Goal: Information Seeking & Learning: Learn about a topic

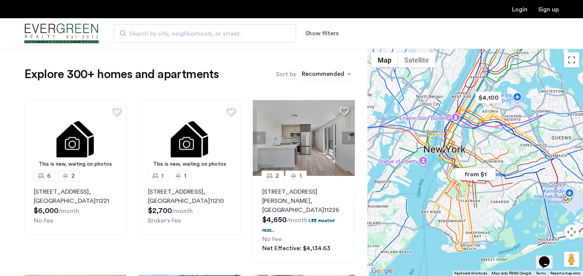
click at [329, 76] on div "sort-apartment" at bounding box center [323, 75] width 45 height 10
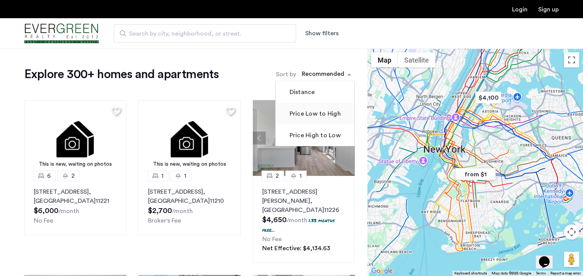
click at [320, 114] on label "Price Low to High" at bounding box center [314, 113] width 53 height 9
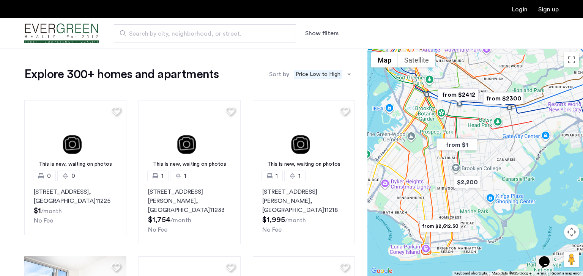
click at [321, 36] on button "Show filters" at bounding box center [321, 33] width 33 height 9
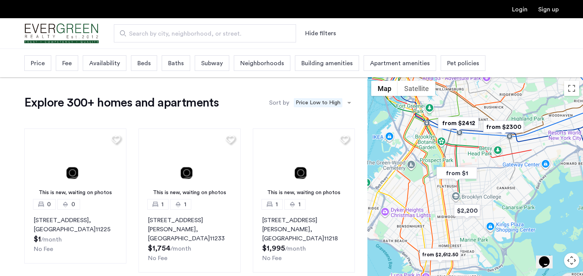
click at [142, 71] on div "Beds" at bounding box center [144, 63] width 26 height 16
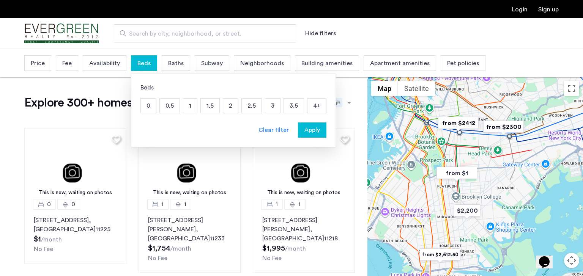
click at [272, 110] on p "3" at bounding box center [272, 106] width 15 height 14
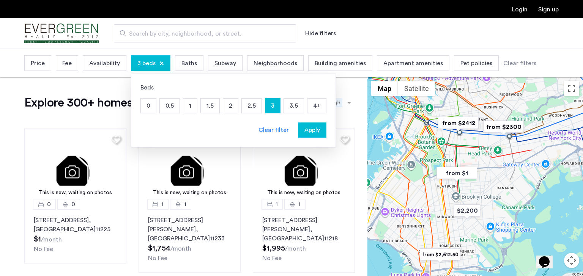
click at [227, 67] on span "Subway" at bounding box center [225, 63] width 22 height 9
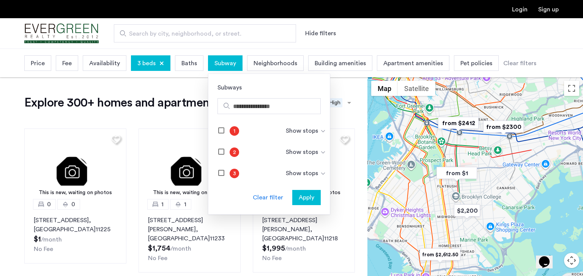
click at [275, 65] on span "Neighborhoods" at bounding box center [276, 63] width 44 height 9
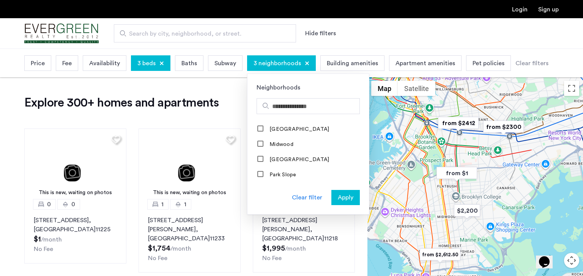
scroll to position [646, 0]
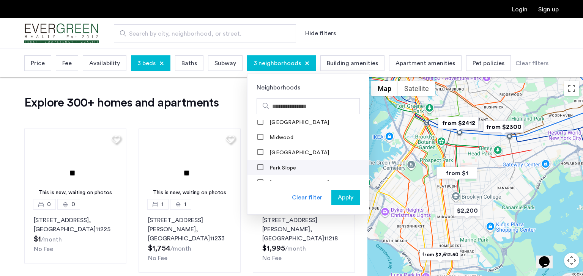
click at [264, 166] on div "Park Slope" at bounding box center [277, 168] width 40 height 8
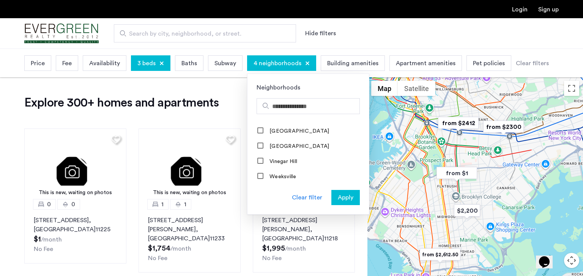
scroll to position [775, 0]
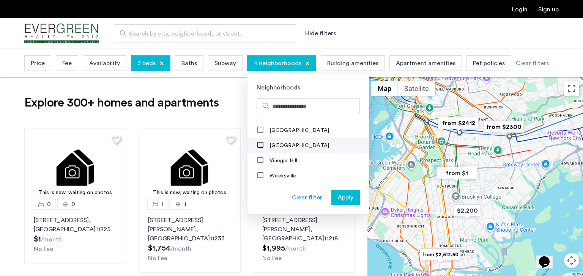
click at [258, 145] on div at bounding box center [261, 146] width 6 height 6
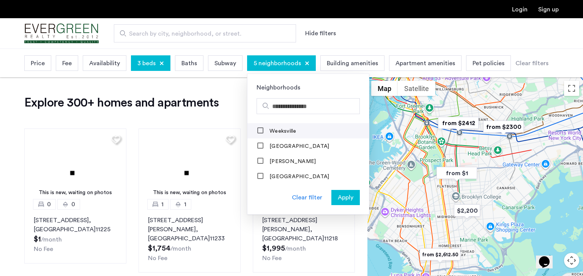
scroll to position [30, 0]
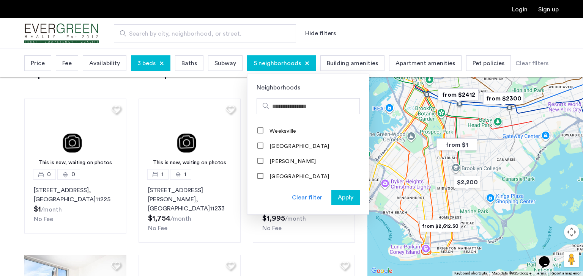
click at [344, 200] on span "Apply" at bounding box center [346, 197] width 16 height 9
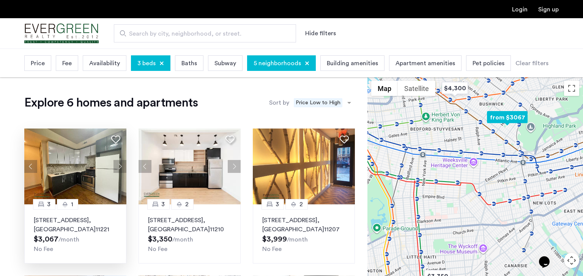
click at [119, 166] on button "Next apartment" at bounding box center [119, 166] width 13 height 13
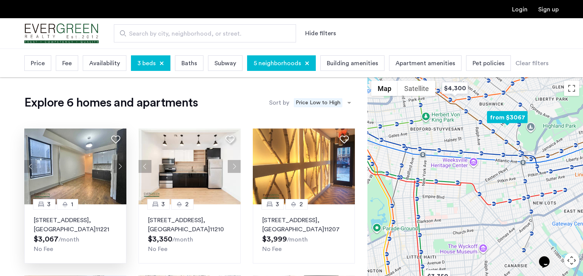
click at [119, 165] on button "Next apartment" at bounding box center [119, 166] width 13 height 13
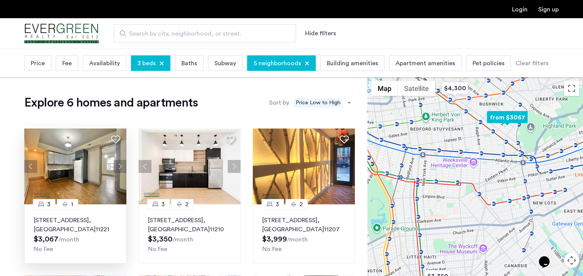
click at [119, 165] on button "Next apartment" at bounding box center [119, 166] width 13 height 13
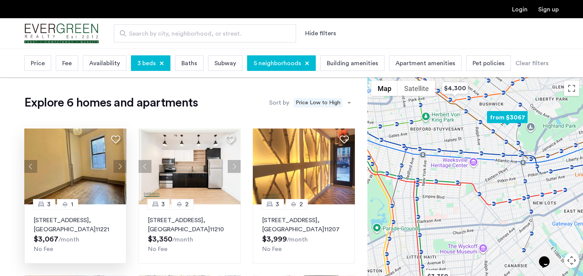
click at [119, 165] on button "Next apartment" at bounding box center [119, 166] width 13 height 13
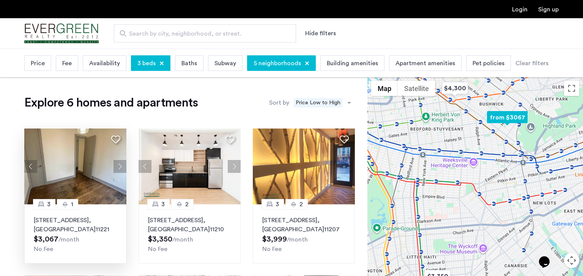
click at [119, 165] on button "Next apartment" at bounding box center [119, 166] width 13 height 13
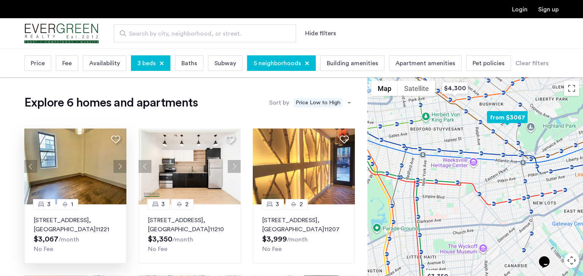
click at [119, 165] on button "Next apartment" at bounding box center [119, 166] width 13 height 13
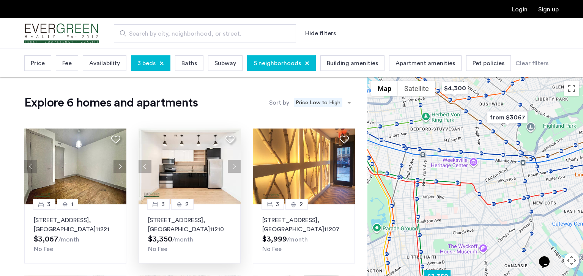
click at [235, 167] on button "Next apartment" at bounding box center [234, 166] width 13 height 13
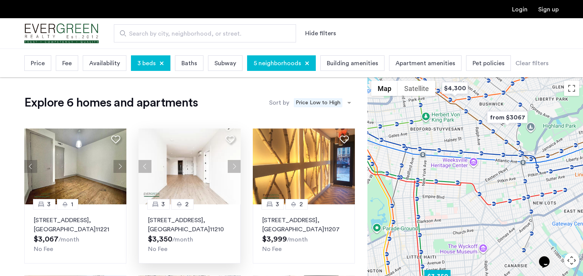
click at [233, 166] on button "Next apartment" at bounding box center [234, 166] width 13 height 13
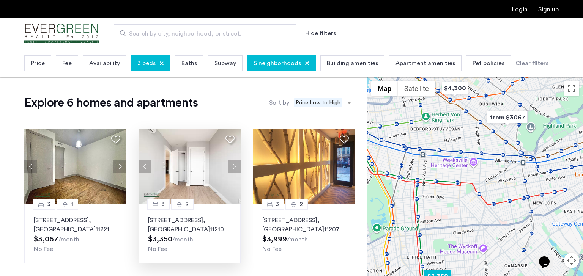
click at [232, 166] on button "Next apartment" at bounding box center [234, 166] width 13 height 13
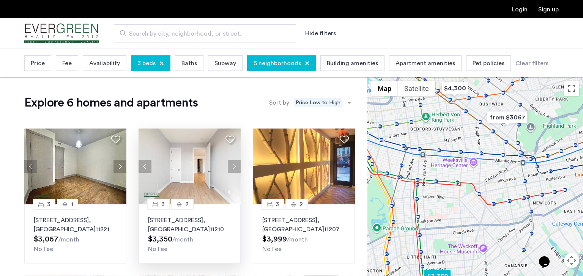
click at [232, 166] on button "Next apartment" at bounding box center [234, 166] width 13 height 13
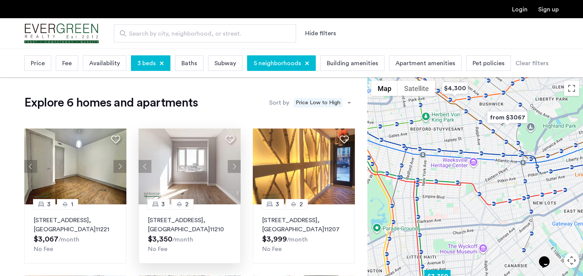
click at [232, 166] on button "Next apartment" at bounding box center [234, 166] width 13 height 13
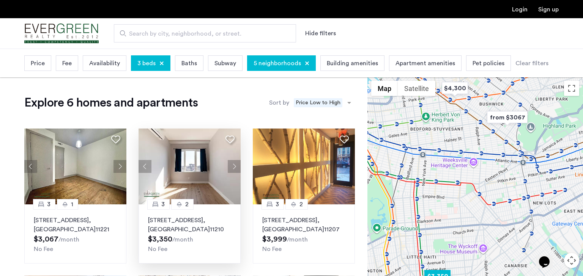
click at [235, 162] on button "Next apartment" at bounding box center [234, 166] width 13 height 13
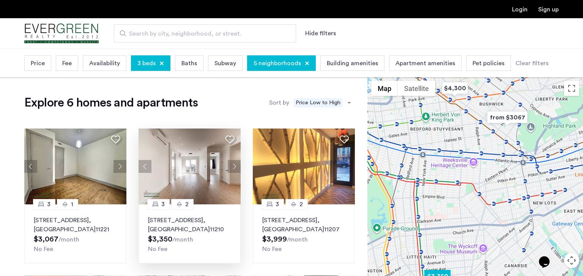
click at [235, 165] on button "Next apartment" at bounding box center [234, 166] width 13 height 13
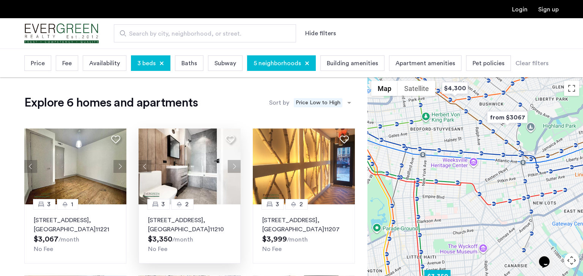
click at [235, 165] on button "Next apartment" at bounding box center [234, 166] width 13 height 13
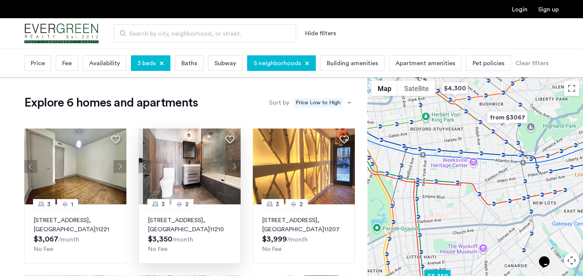
click at [235, 165] on button "Next apartment" at bounding box center [234, 166] width 13 height 13
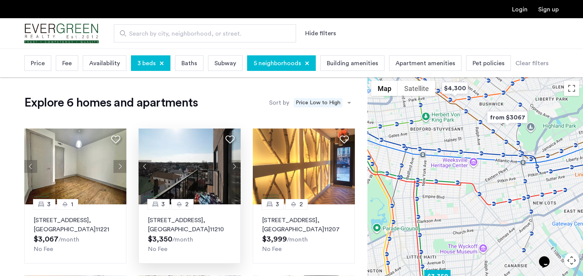
click at [235, 165] on button "Next apartment" at bounding box center [234, 166] width 13 height 13
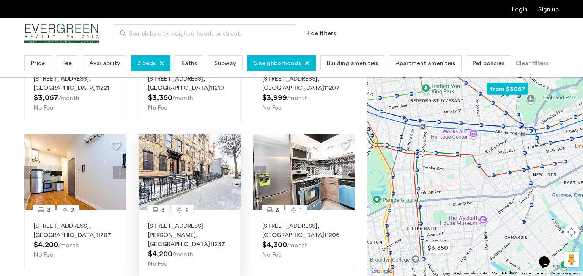
scroll to position [147, 0]
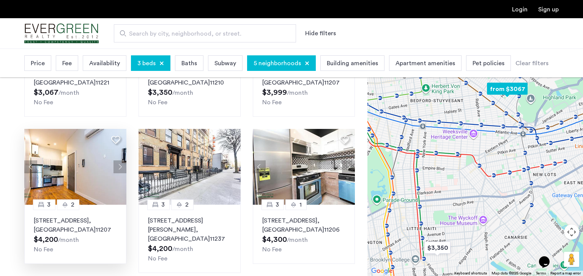
click at [119, 173] on button "Next apartment" at bounding box center [119, 167] width 13 height 13
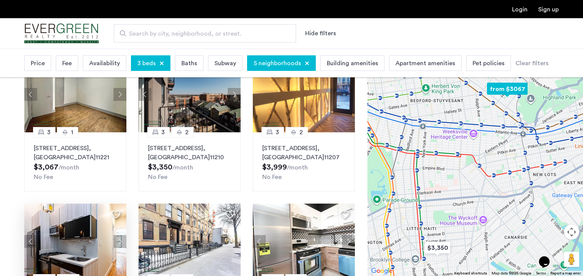
scroll to position [0, 0]
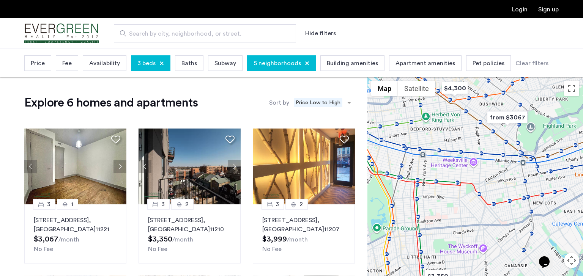
click at [288, 61] on span "5 neighborhoods" at bounding box center [277, 63] width 47 height 9
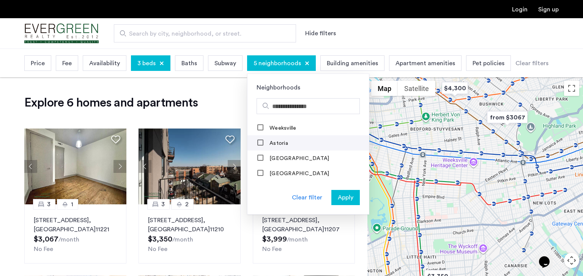
scroll to position [6, 0]
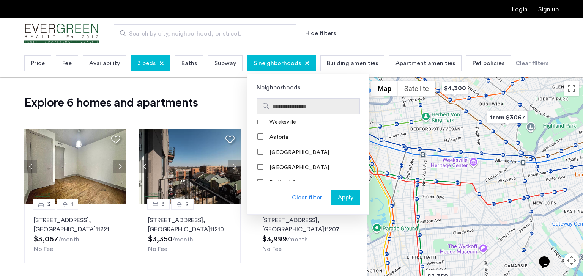
click at [285, 110] on input "Search hoods" at bounding box center [314, 106] width 84 height 9
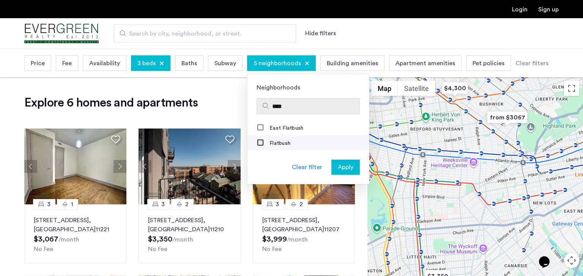
type input "****"
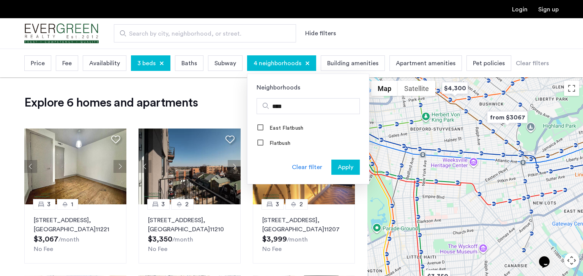
click at [335, 168] on div "Apply" at bounding box center [346, 167] width 24 height 9
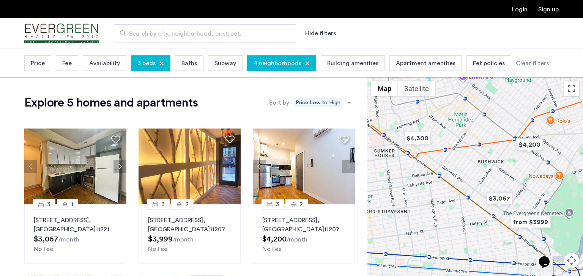
click at [65, 62] on span "Fee" at bounding box center [66, 63] width 9 height 9
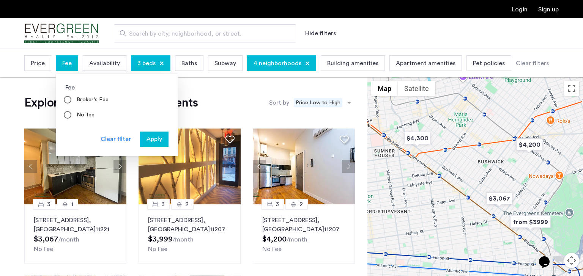
click at [44, 61] on span "Price" at bounding box center [38, 63] width 14 height 9
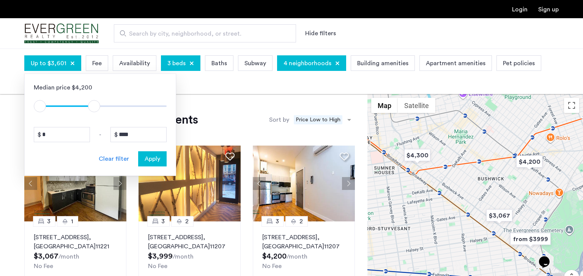
type input "****"
drag, startPoint x: 156, startPoint y: 106, endPoint x: 93, endPoint y: 108, distance: 63.0
click at [93, 108] on span "ngx-slider-max" at bounding box center [93, 106] width 12 height 12
click at [143, 159] on div "Apply" at bounding box center [152, 158] width 24 height 9
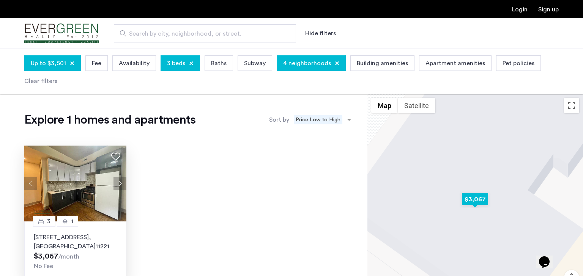
click at [120, 186] on button "Next apartment" at bounding box center [119, 183] width 13 height 13
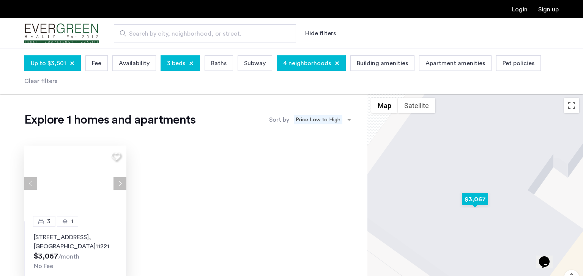
click at [120, 186] on button "Next apartment" at bounding box center [119, 183] width 13 height 13
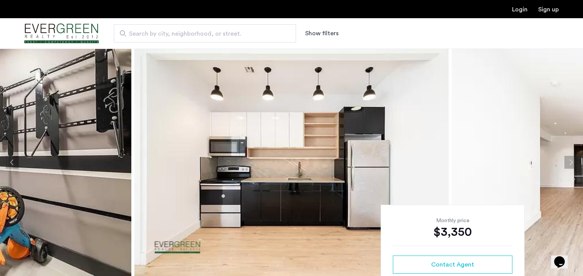
scroll to position [3, 0]
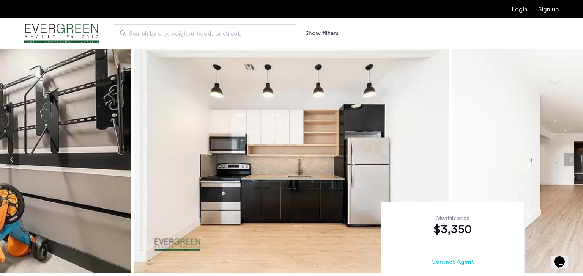
click at [569, 162] on button "Next apartment" at bounding box center [570, 159] width 13 height 13
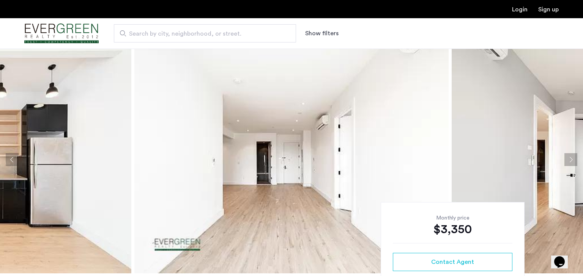
click at [569, 162] on button "Next apartment" at bounding box center [570, 159] width 13 height 13
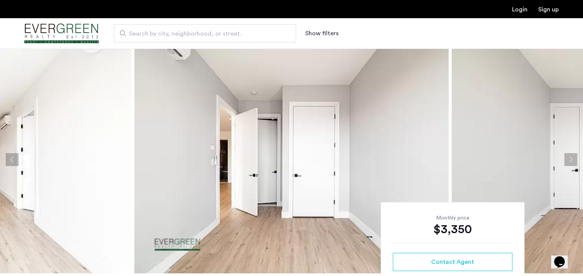
click at [568, 162] on button "Next apartment" at bounding box center [570, 159] width 13 height 13
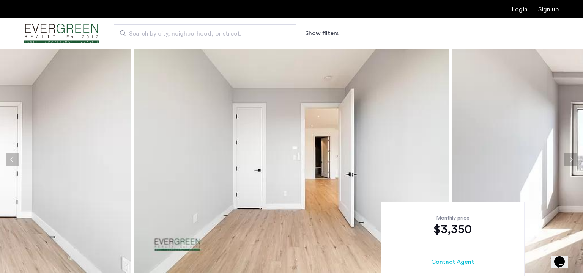
click at [569, 162] on button "Next apartment" at bounding box center [570, 159] width 13 height 13
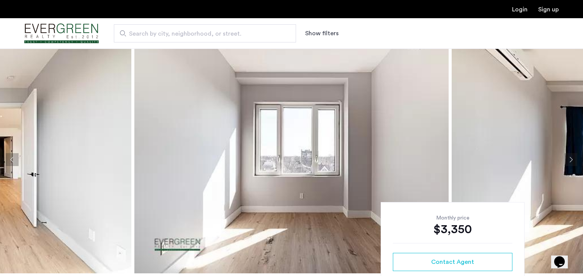
click at [569, 162] on button "Next apartment" at bounding box center [570, 159] width 13 height 13
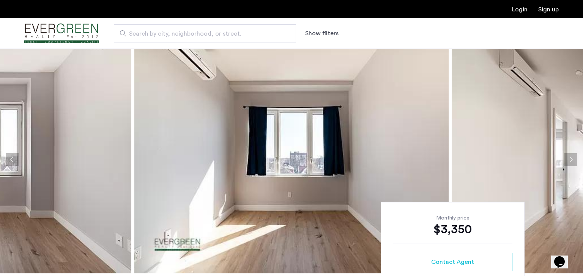
click at [569, 162] on button "Next apartment" at bounding box center [570, 159] width 13 height 13
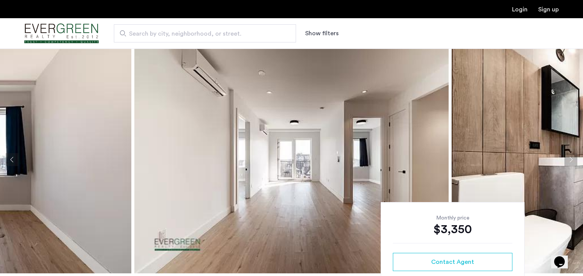
click at [569, 162] on button "Next apartment" at bounding box center [570, 159] width 13 height 13
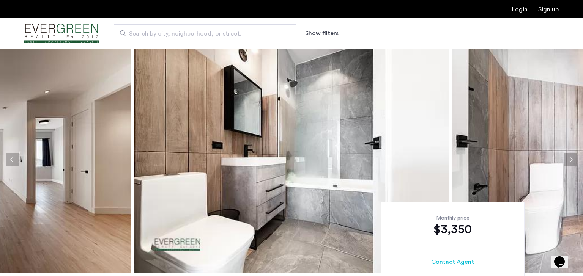
click at [569, 162] on button "Next apartment" at bounding box center [570, 159] width 13 height 13
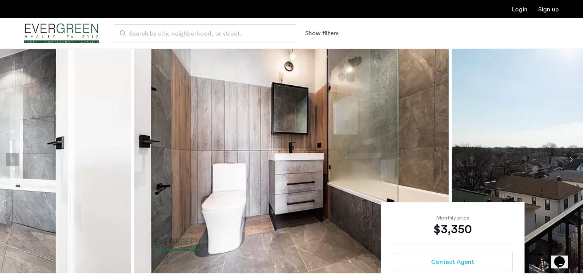
click at [569, 162] on button "Next apartment" at bounding box center [570, 159] width 13 height 13
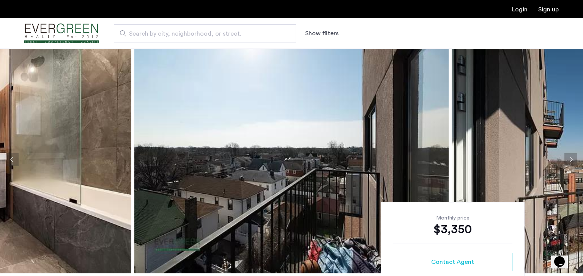
click at [569, 162] on button "Next apartment" at bounding box center [570, 159] width 13 height 13
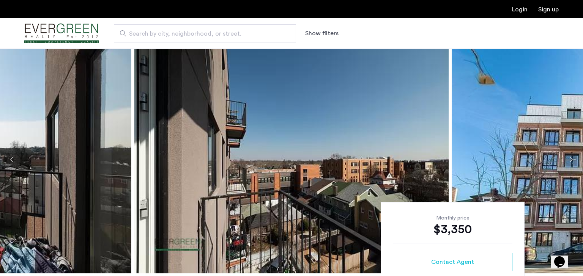
click at [569, 162] on button "Next apartment" at bounding box center [570, 159] width 13 height 13
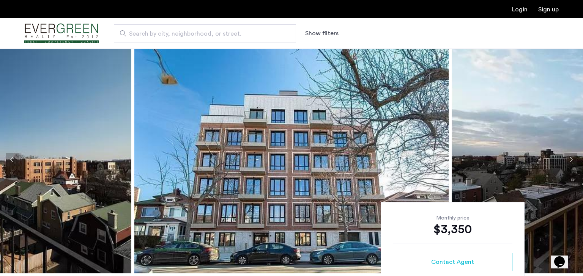
click at [569, 162] on button "Next apartment" at bounding box center [570, 159] width 13 height 13
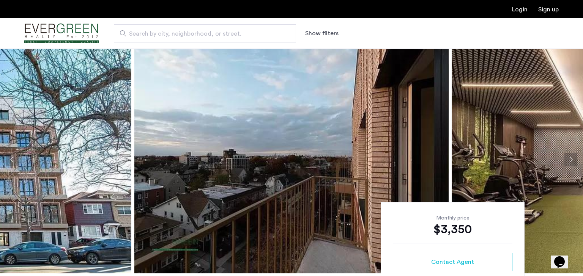
click at [569, 162] on button "Next apartment" at bounding box center [570, 159] width 13 height 13
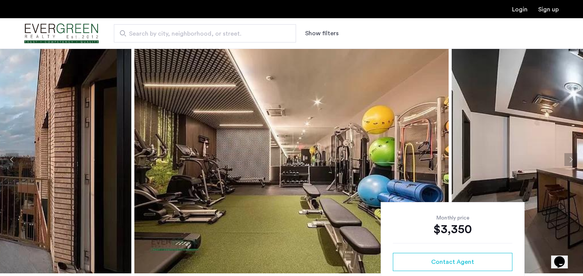
click at [14, 163] on button "Previous apartment" at bounding box center [12, 159] width 13 height 13
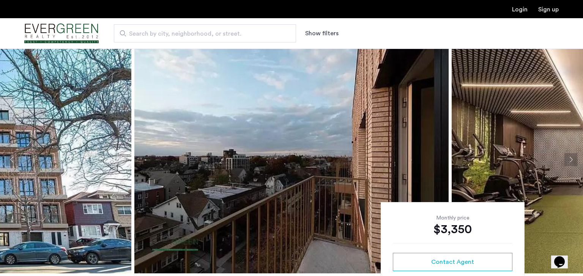
click at [14, 163] on button "Previous apartment" at bounding box center [12, 159] width 13 height 13
click at [573, 159] on button "Next apartment" at bounding box center [570, 159] width 13 height 13
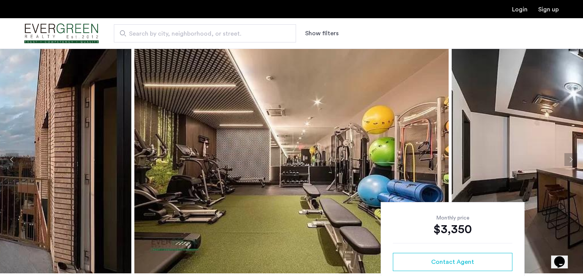
click at [573, 159] on button "Next apartment" at bounding box center [570, 159] width 13 height 13
click at [573, 160] on button "Next apartment" at bounding box center [570, 159] width 13 height 13
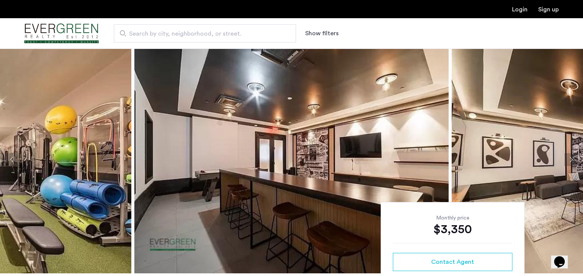
click at [573, 161] on button "Next apartment" at bounding box center [570, 159] width 13 height 13
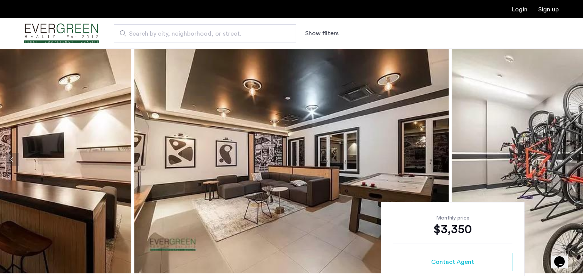
click at [573, 161] on button "Next apartment" at bounding box center [570, 159] width 13 height 13
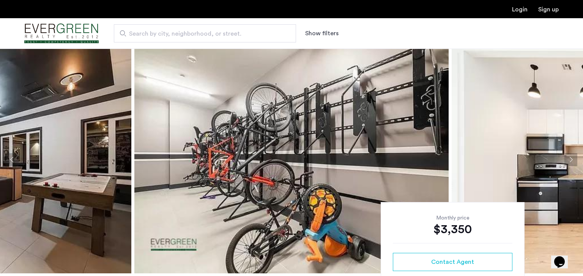
click at [573, 161] on button "Next apartment" at bounding box center [570, 159] width 13 height 13
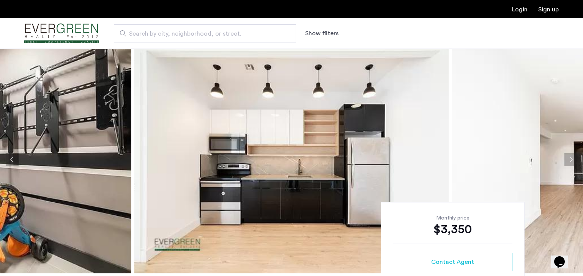
click at [573, 161] on button "Next apartment" at bounding box center [570, 159] width 13 height 13
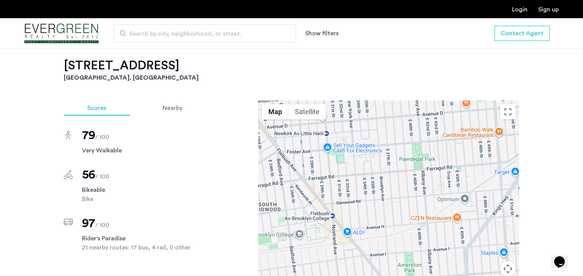
scroll to position [694, 0]
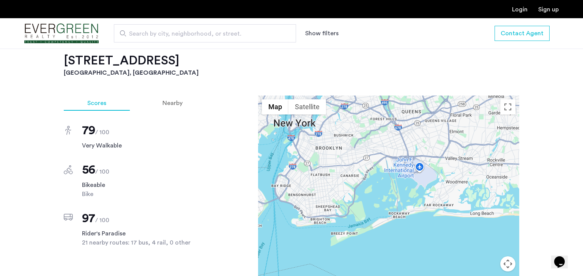
drag, startPoint x: 320, startPoint y: 170, endPoint x: 335, endPoint y: 198, distance: 31.1
click at [335, 198] on div at bounding box center [388, 202] width 261 height 213
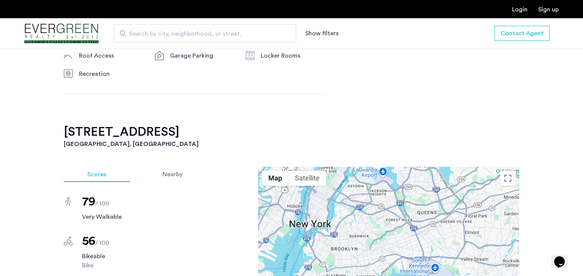
scroll to position [575, 0]
